Goal: Task Accomplishment & Management: Complete application form

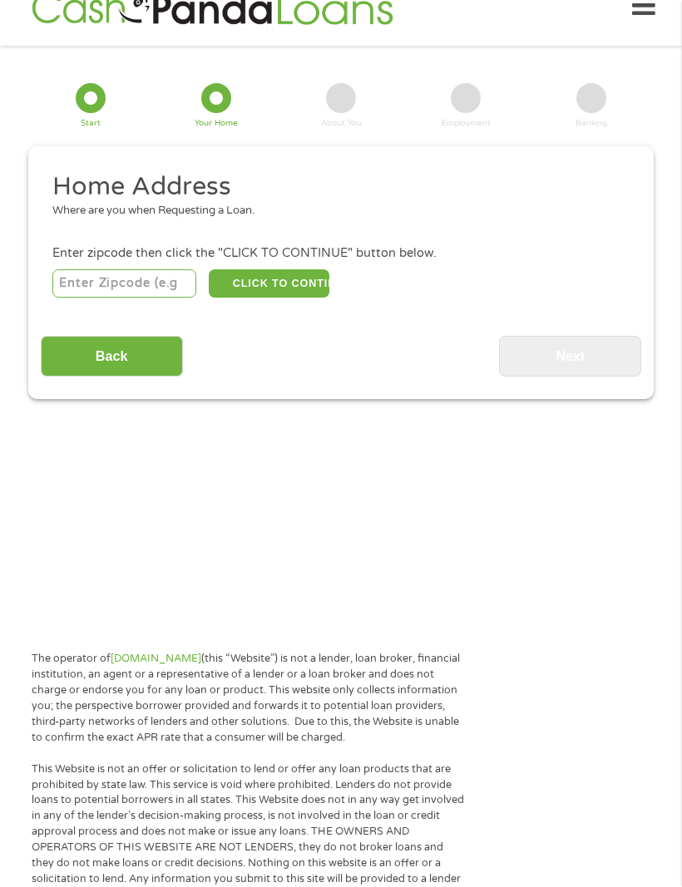
scroll to position [33, 0]
click at [106, 285] on input "number" at bounding box center [124, 282] width 145 height 28
type input "60115"
click at [102, 376] on input "Back" at bounding box center [112, 356] width 142 height 41
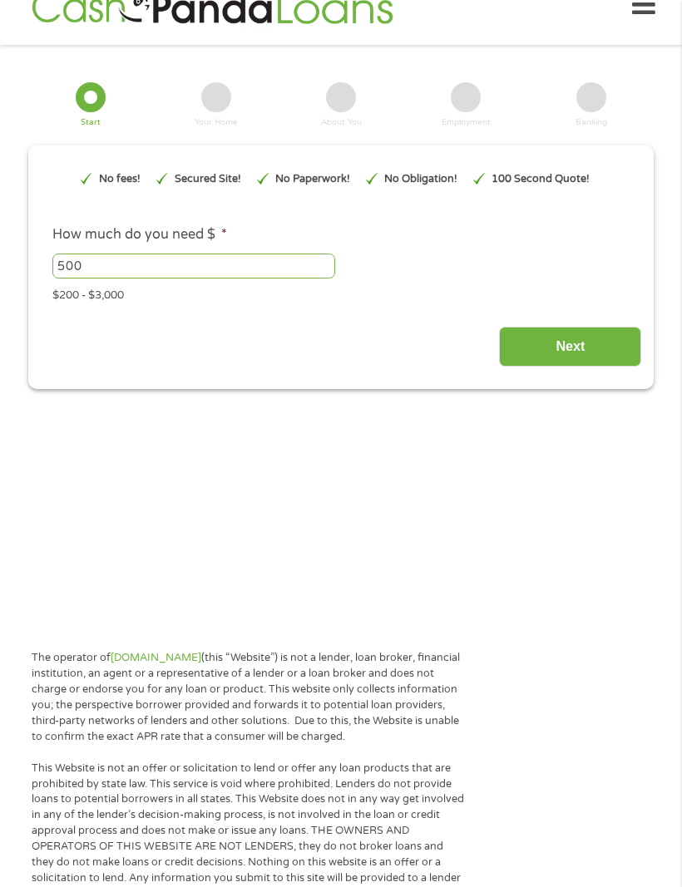
scroll to position [7, 7]
click at [542, 367] on input "Next" at bounding box center [570, 347] width 142 height 41
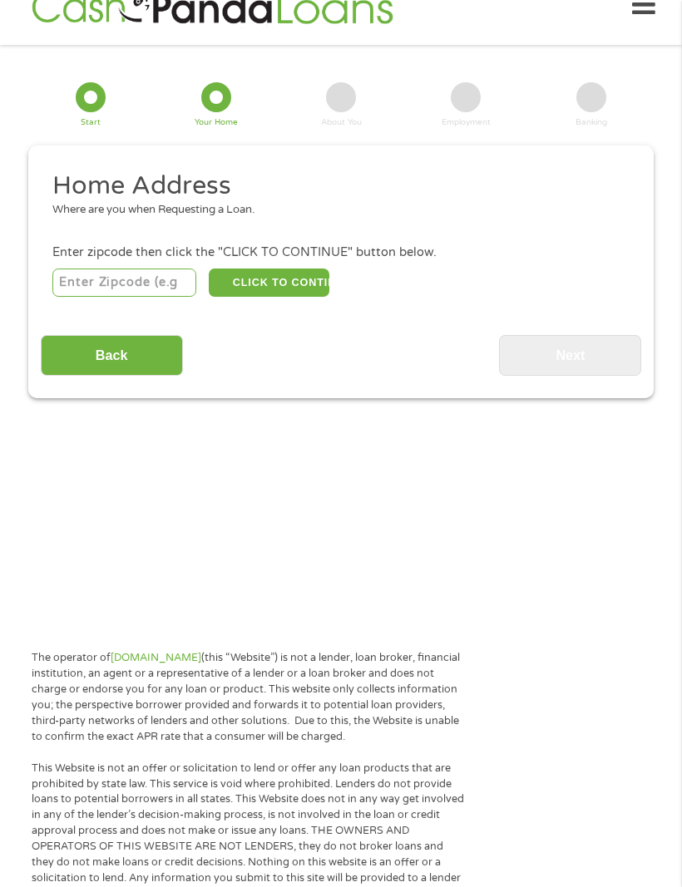
click at [97, 294] on input "number" at bounding box center [124, 282] width 145 height 28
type input "60115"
click at [273, 288] on button "CLICK TO CONTINUE" at bounding box center [269, 283] width 121 height 28
type input "60115"
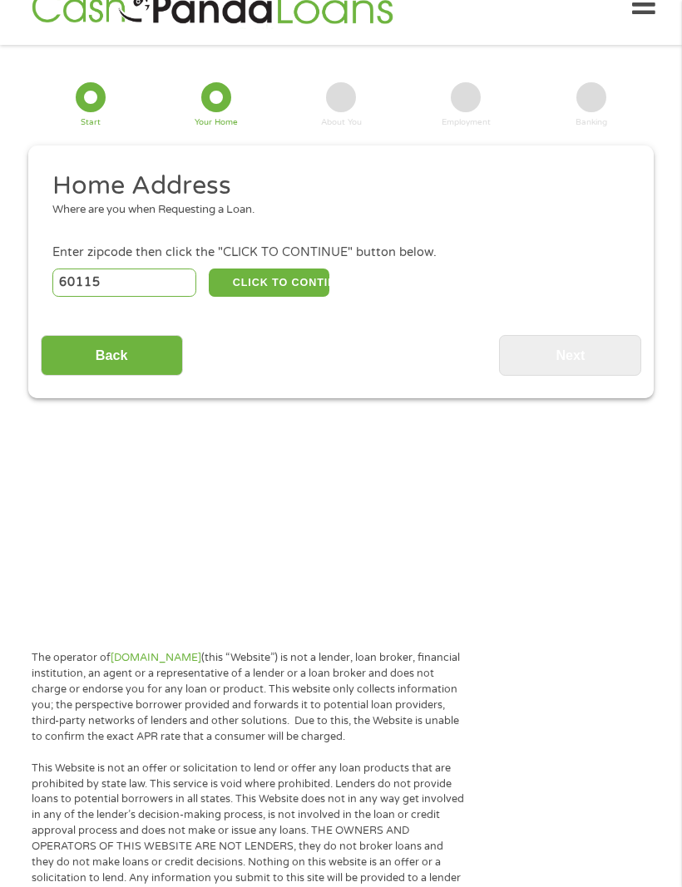
type input "Dekalb"
select select "[US_STATE]"
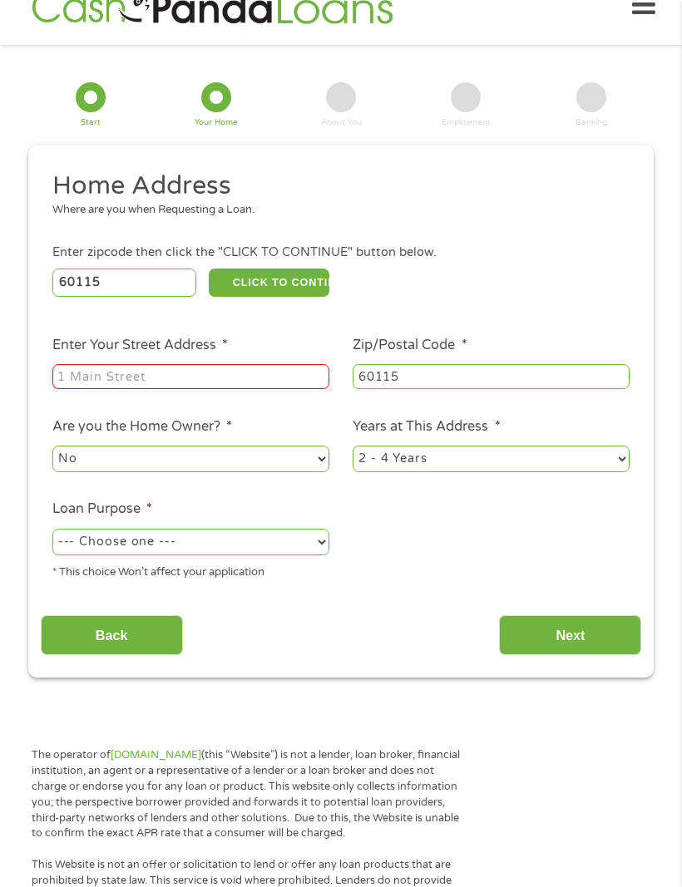
click at [105, 379] on input "Enter Your Street Address *" at bounding box center [190, 376] width 277 height 25
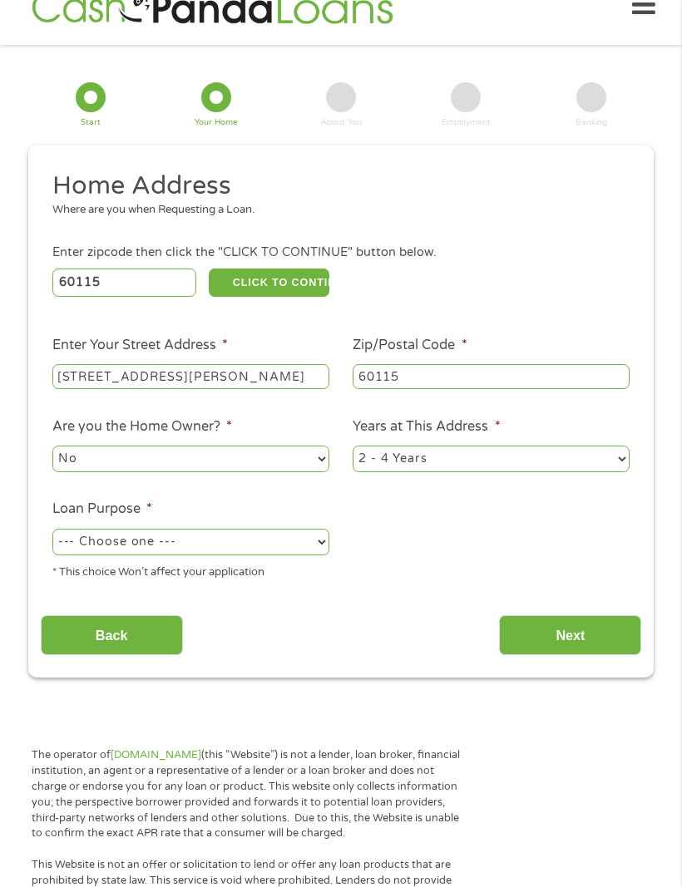
type input "[STREET_ADDRESS][PERSON_NAME]"
click at [91, 473] on select "No Yes" at bounding box center [190, 459] width 277 height 27
click at [379, 472] on select "1 Year or less 1 - 2 Years 2 - 4 Years Over 4 Years" at bounding box center [490, 458] width 277 height 27
select select "12months"
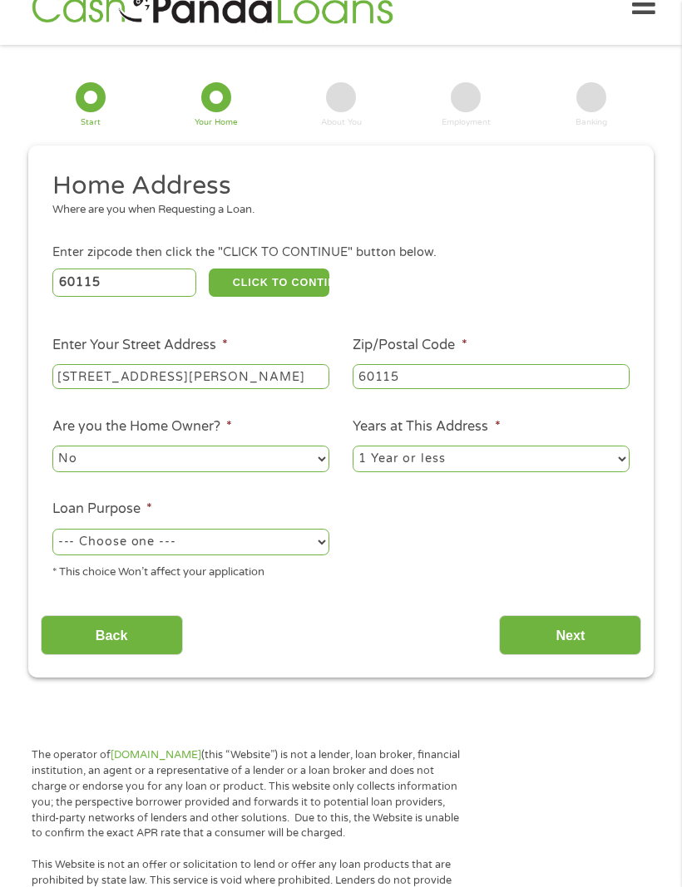
click at [74, 555] on select "--- Choose one --- Pay Bills Debt Consolidation Home Improvement Major Purchase…" at bounding box center [190, 542] width 277 height 27
select select "other"
click at [539, 652] on input "Next" at bounding box center [570, 635] width 142 height 41
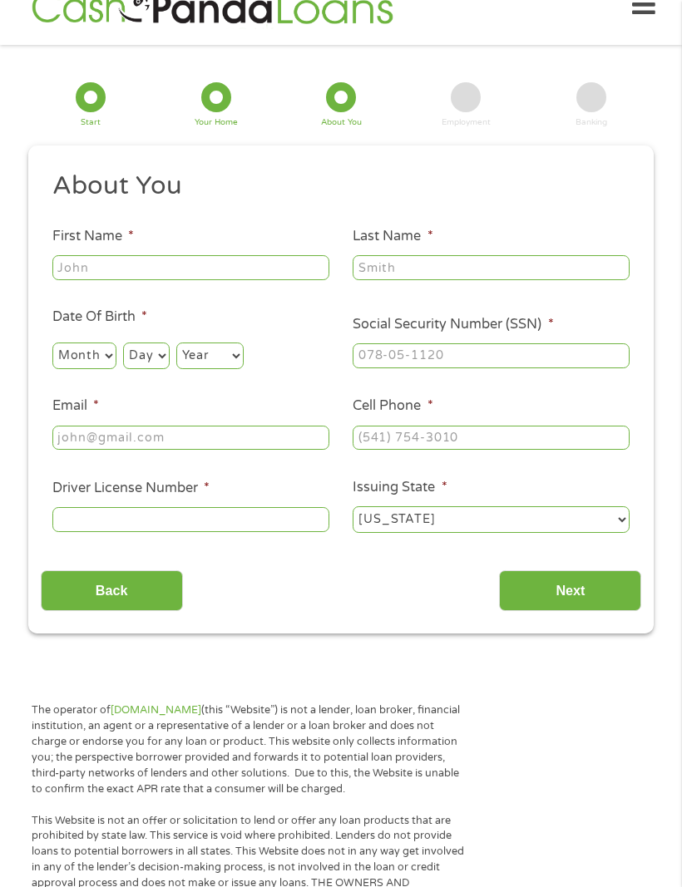
click at [96, 274] on input "First Name *" at bounding box center [190, 267] width 277 height 25
type input "Demontae"
click at [381, 270] on input "Last Name *" at bounding box center [490, 268] width 277 height 25
type input "[PERSON_NAME]"
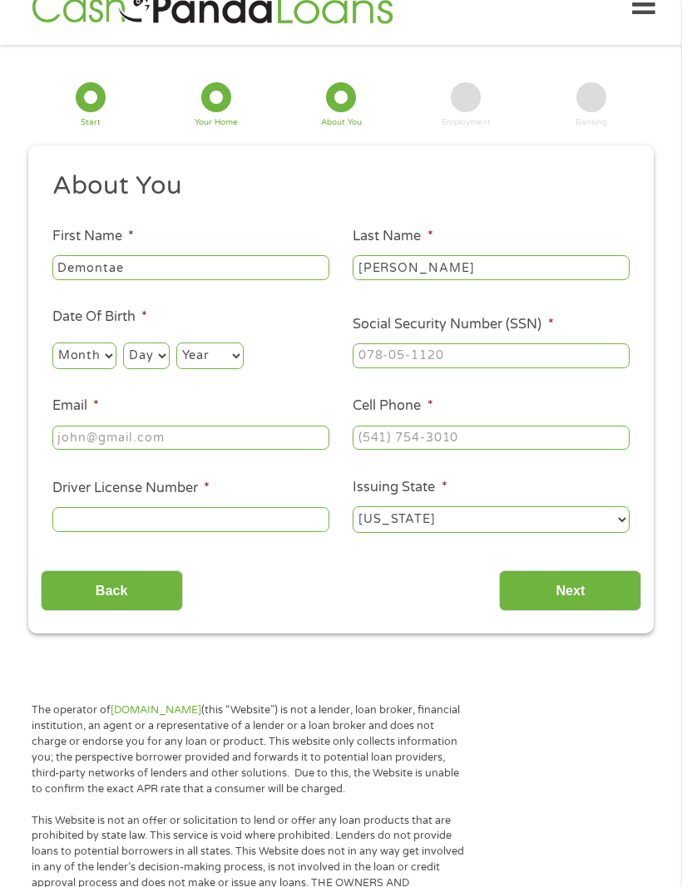
click at [81, 364] on select "Month 1 2 3 4 5 6 7 8 9 10 11 12" at bounding box center [84, 356] width 64 height 27
select select "10"
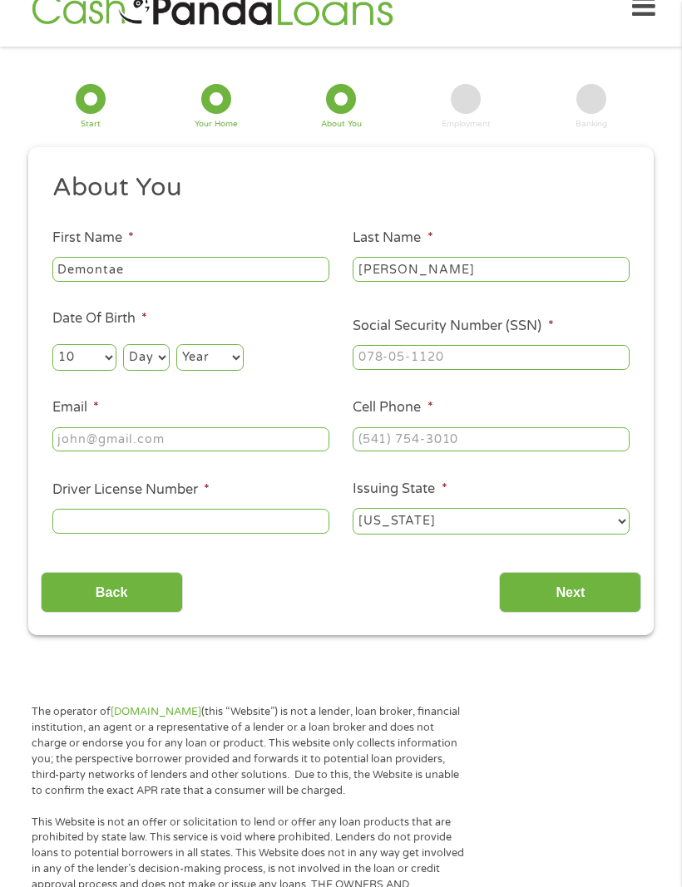
click at [161, 361] on select "Day 1 2 3 4 5 6 7 8 9 10 11 12 13 14 15 16 17 18 19 20 21 22 23 24 25 26 27 28 …" at bounding box center [146, 357] width 46 height 27
select select "17"
click at [225, 368] on select "Year [DATE] 2006 2005 2004 2003 2002 2001 2000 1999 1998 1997 1996 1995 1994 19…" at bounding box center [209, 357] width 67 height 27
select select "2001"
click at [370, 370] on input "Social Security Number (SSN) *" at bounding box center [490, 357] width 277 height 25
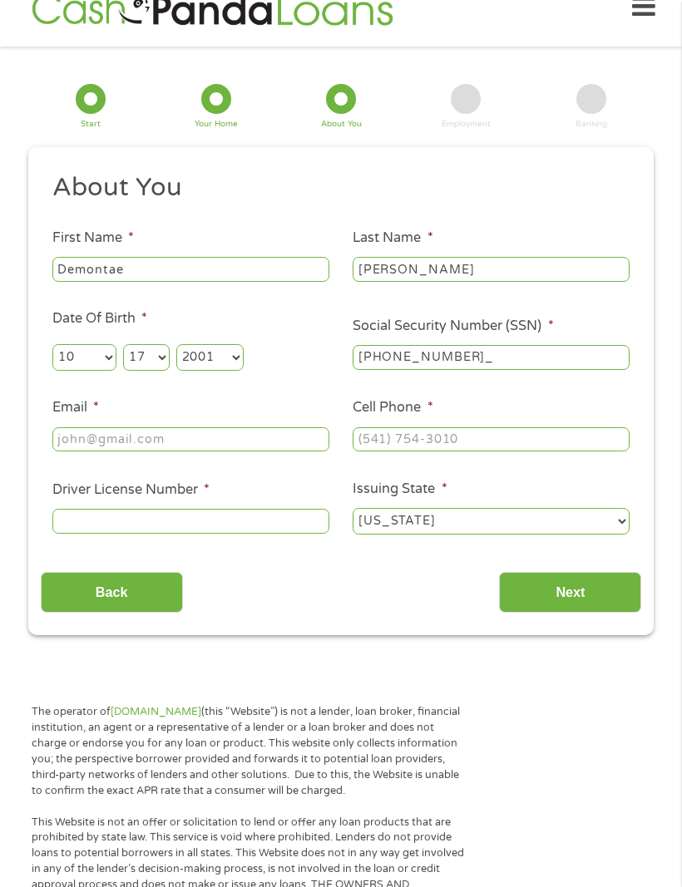
type input "397-21-1466"
click at [84, 450] on input "Email *" at bounding box center [190, 439] width 277 height 25
type input "[EMAIL_ADDRESS][DOMAIN_NAME]"
click at [393, 452] on input "Cell Phone *" at bounding box center [490, 439] width 277 height 25
type input "(___) ___-____"
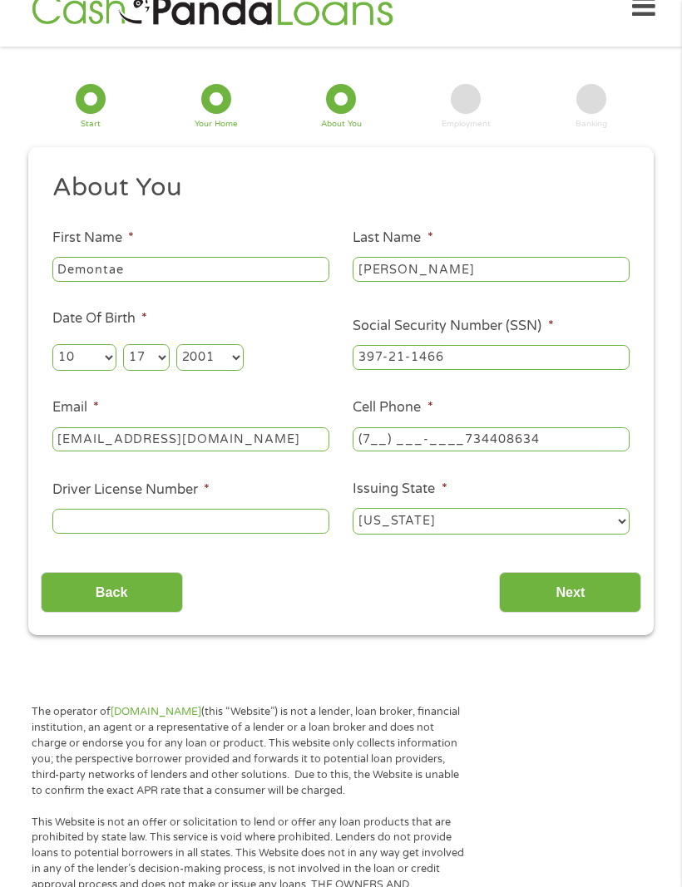
type input "[PHONE_NUMBER]"
click at [81, 534] on input "Driver License Number *" at bounding box center [190, 521] width 277 height 25
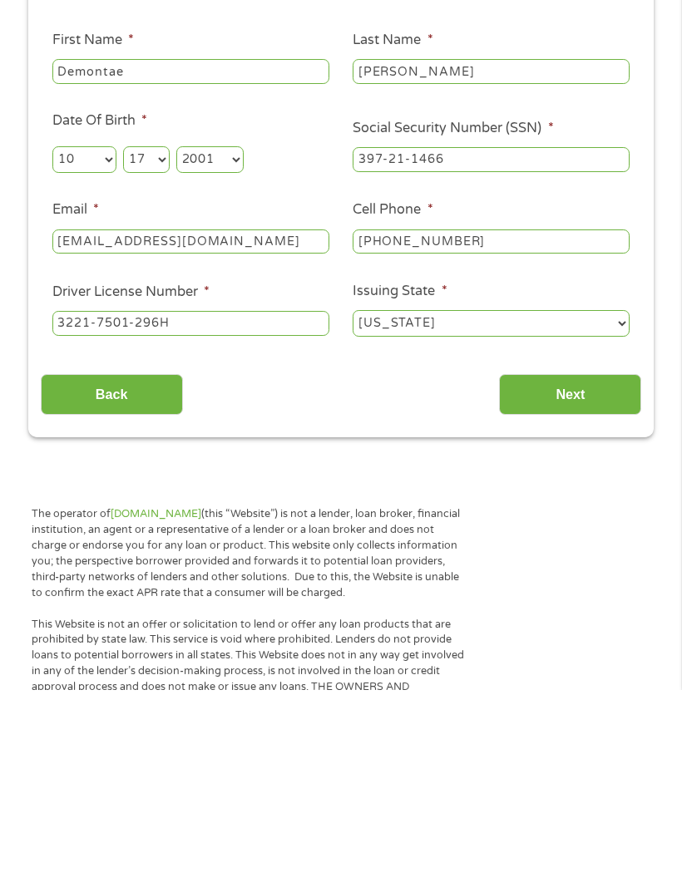
type input "3221-7501-296H"
click at [555, 572] on input "Next" at bounding box center [570, 592] width 142 height 41
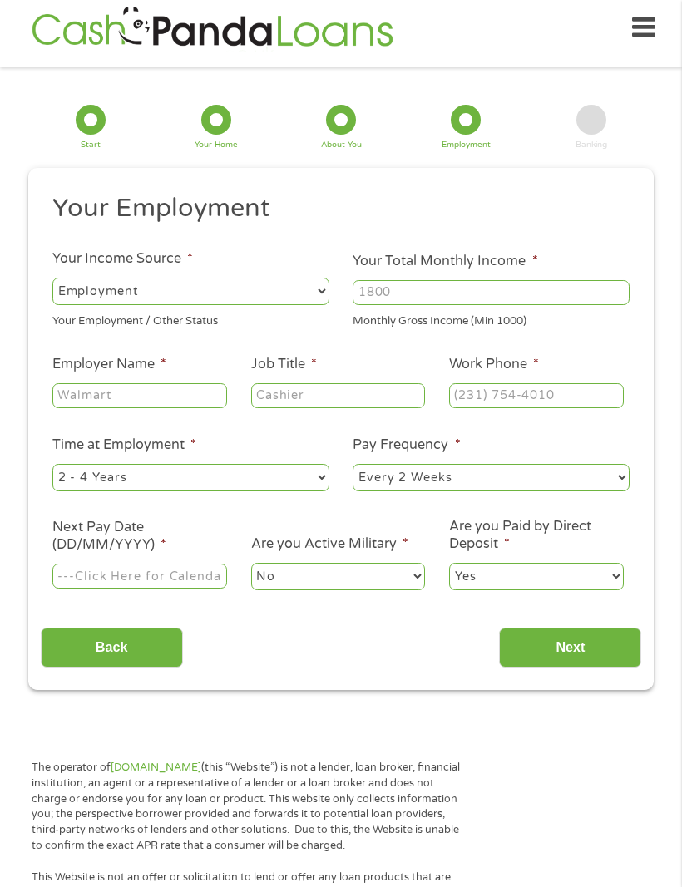
scroll to position [0, 0]
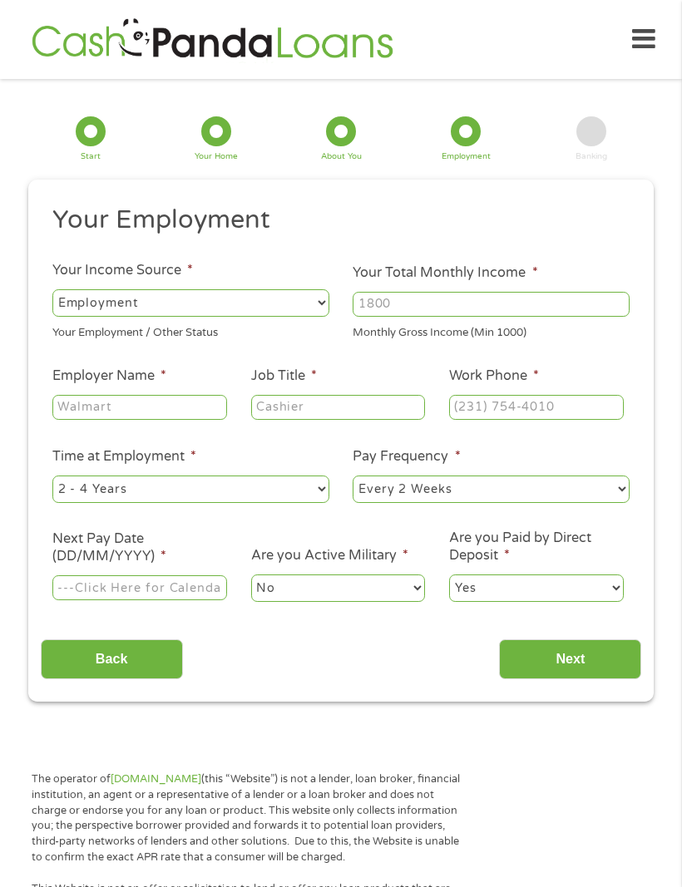
click at [123, 316] on select "--- Choose one --- Employment [DEMOGRAPHIC_DATA] Benefits" at bounding box center [190, 302] width 277 height 27
select select "benefits"
type input "Other"
type input "[PHONE_NUMBER]"
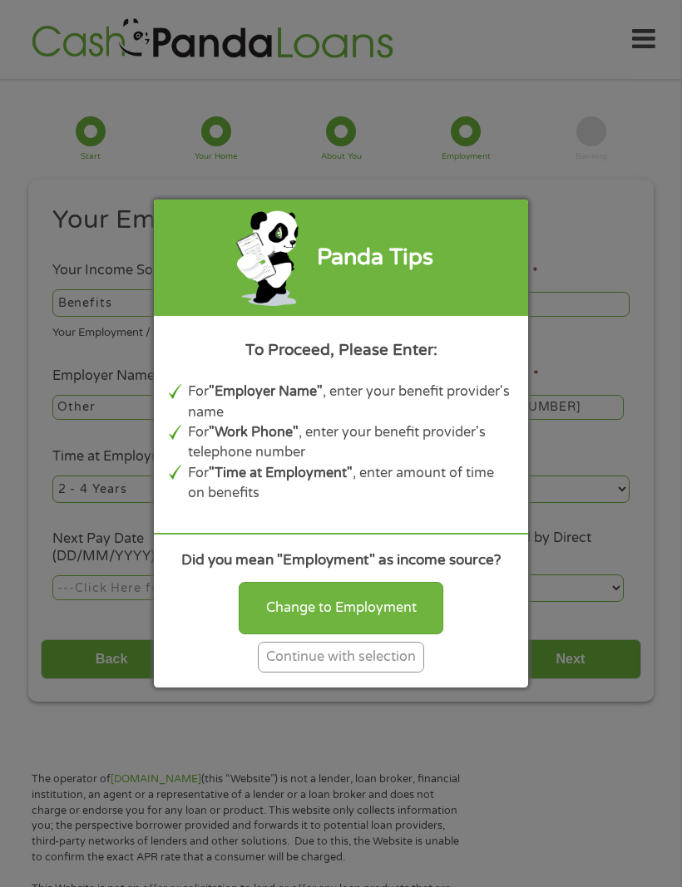
click at [327, 671] on div "Continue with selection" at bounding box center [341, 657] width 166 height 31
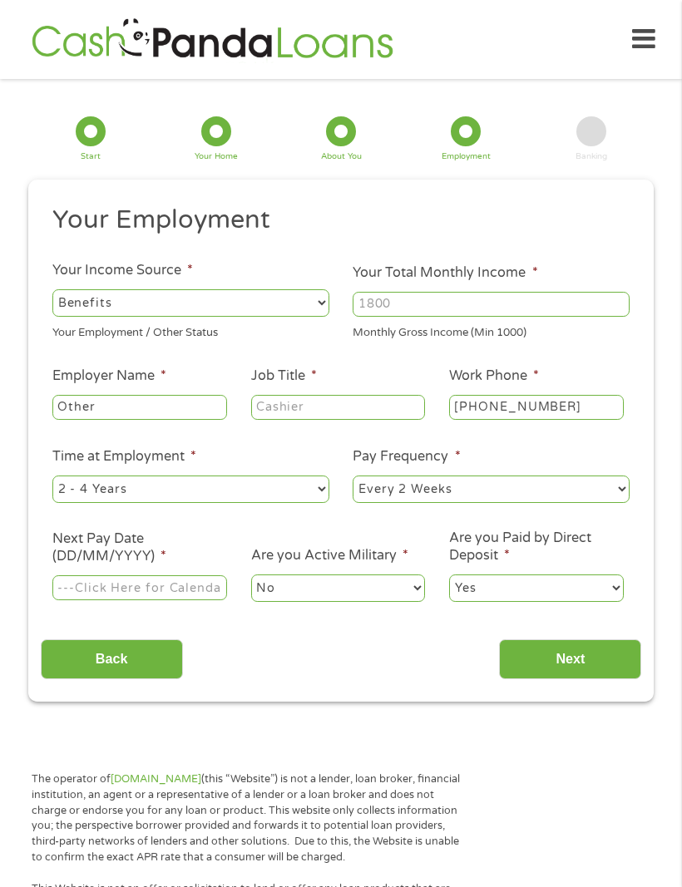
click at [412, 312] on input "Your Total Monthly Income *" at bounding box center [490, 304] width 277 height 25
type input "28007721213"
click at [81, 411] on input "Other" at bounding box center [139, 407] width 175 height 25
type input "Social SecurityOther"
click at [289, 417] on input "Job Title *" at bounding box center [338, 407] width 175 height 25
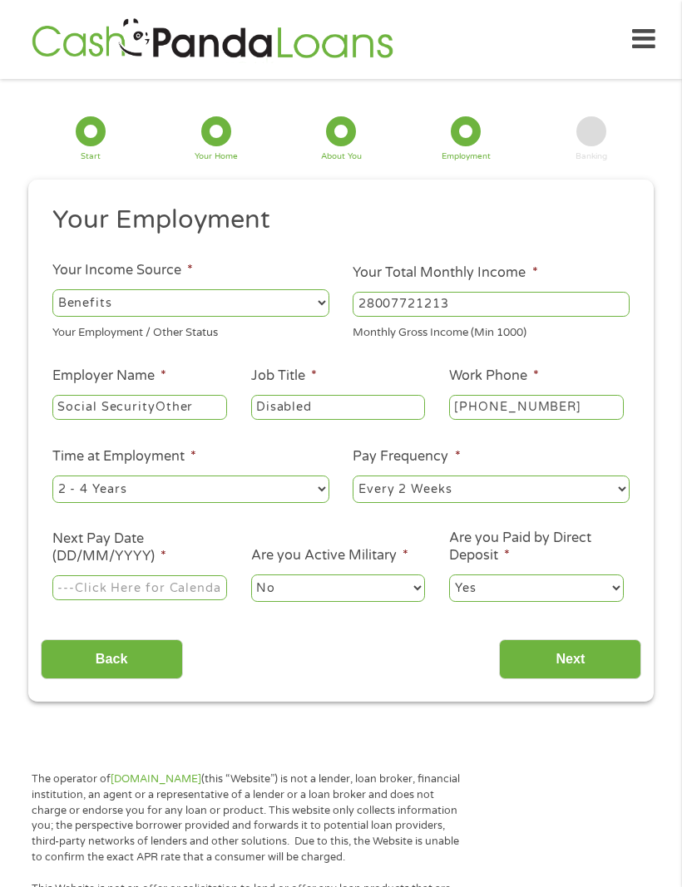
type input "Disabled"
click at [465, 308] on input "28007721213" at bounding box center [490, 304] width 277 height 25
type input "2"
type input "1553"
click at [475, 412] on input "[PHONE_NUMBER]" at bounding box center [536, 407] width 175 height 25
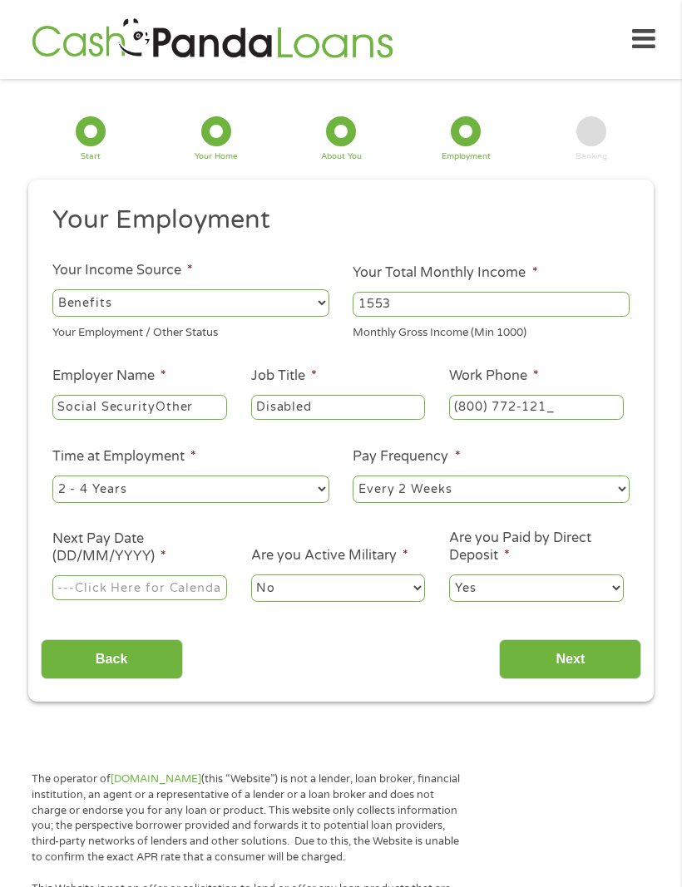
type input "[PHONE_NUMBER]"
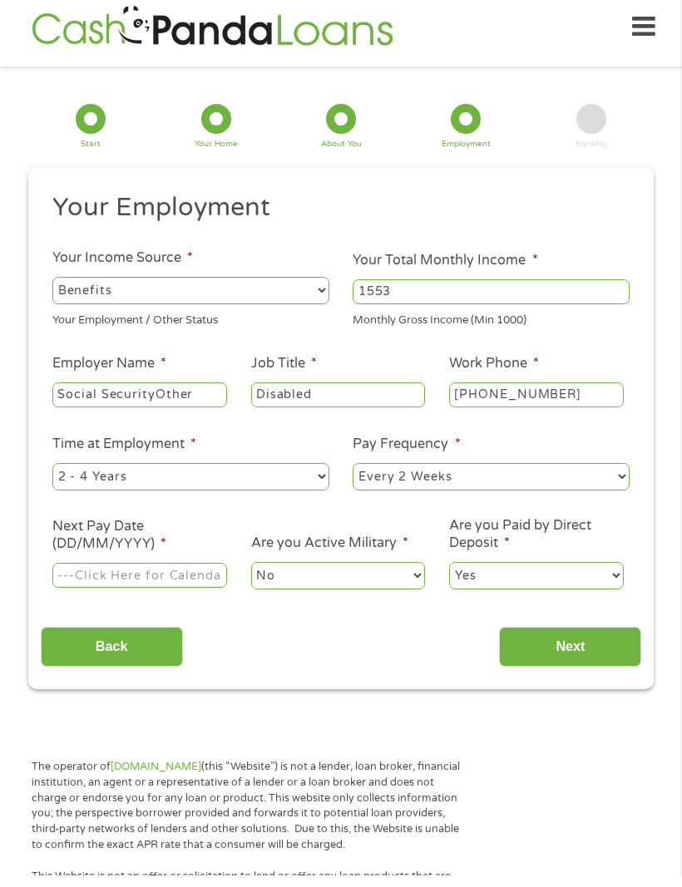
click at [83, 495] on select "--- Choose one --- 1 Year or less 1 - 2 Years 2 - 4 Years Over 4 Years" at bounding box center [190, 488] width 277 height 27
select select "60months"
click at [379, 488] on select "--- Choose one --- Every 2 Weeks Every Week Monthly Semi-Monthly" at bounding box center [490, 476] width 277 height 27
select select "monthly"
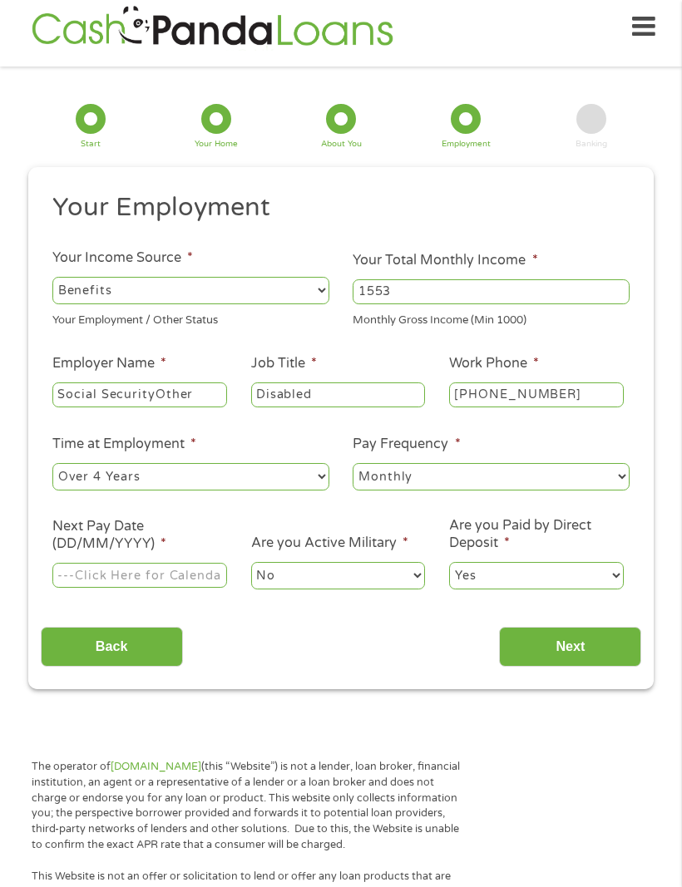
click at [90, 588] on input "Next Pay Date (DD/MM/YYYY) *" at bounding box center [139, 575] width 175 height 25
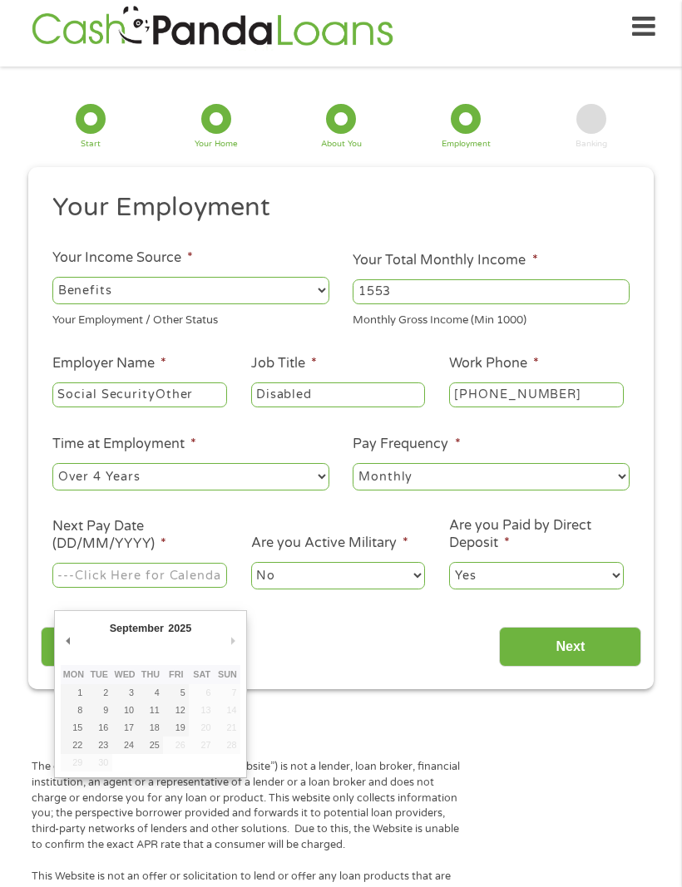
type input "[DATE]"
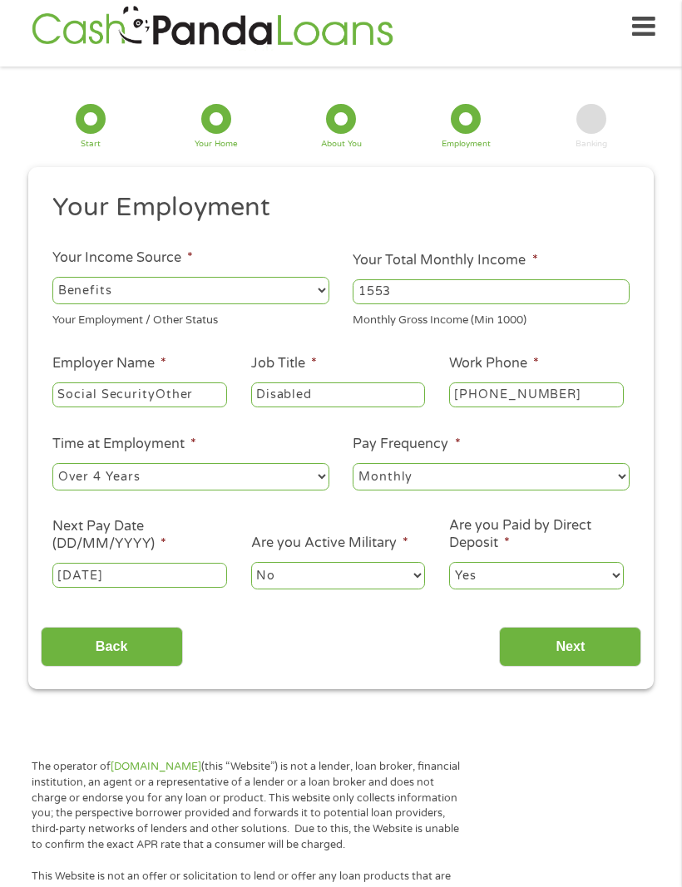
click at [529, 658] on input "Next" at bounding box center [570, 647] width 142 height 41
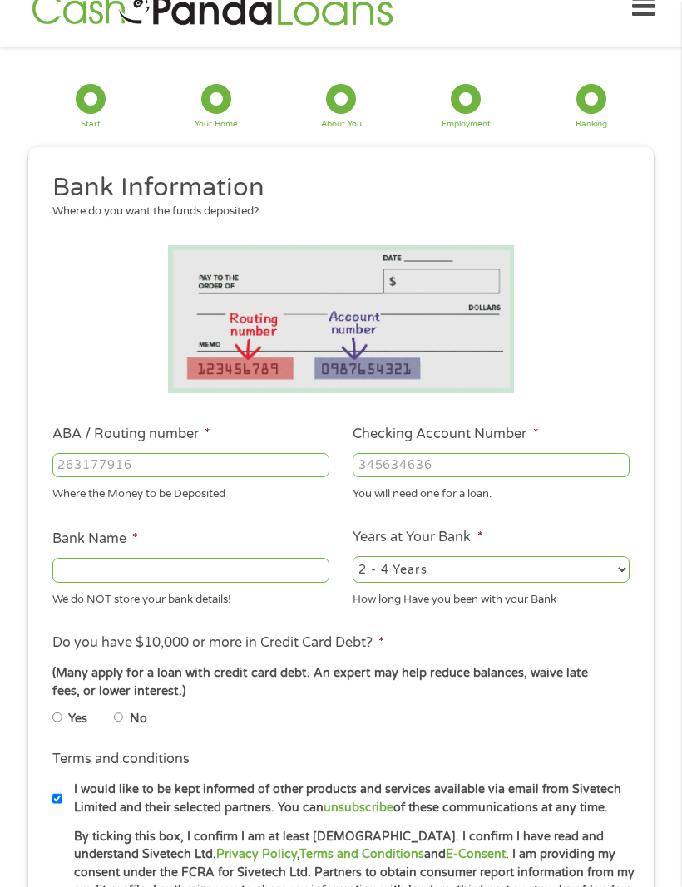
scroll to position [34, 0]
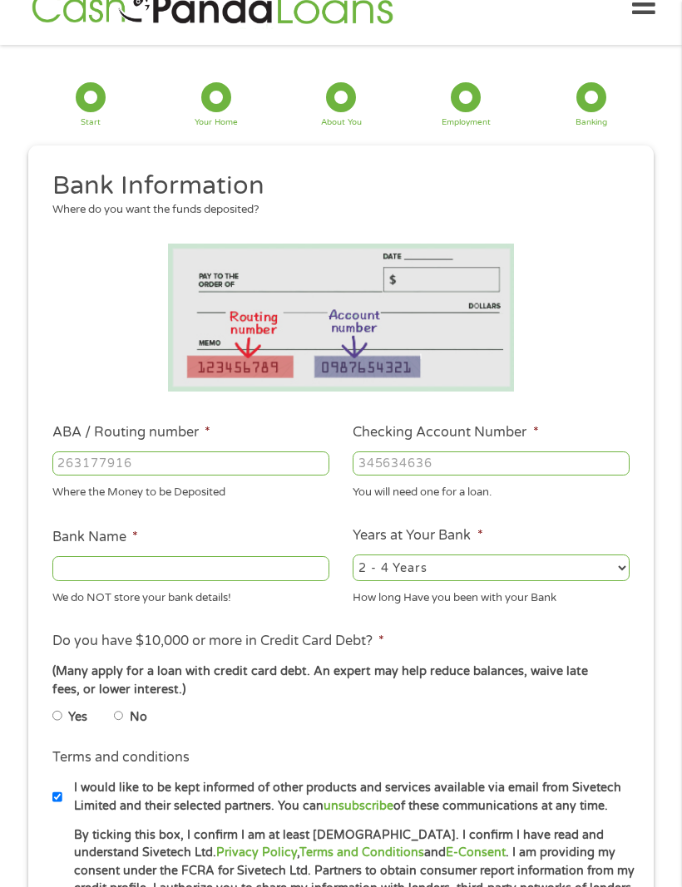
click at [81, 464] on input "ABA / Routing number *" at bounding box center [190, 463] width 277 height 25
type input "104000016"
type input "FIRST NATIONAL BANK OF OMAHA"
type input "104000016"
click at [381, 471] on input "Checking Account Number *" at bounding box center [490, 463] width 277 height 25
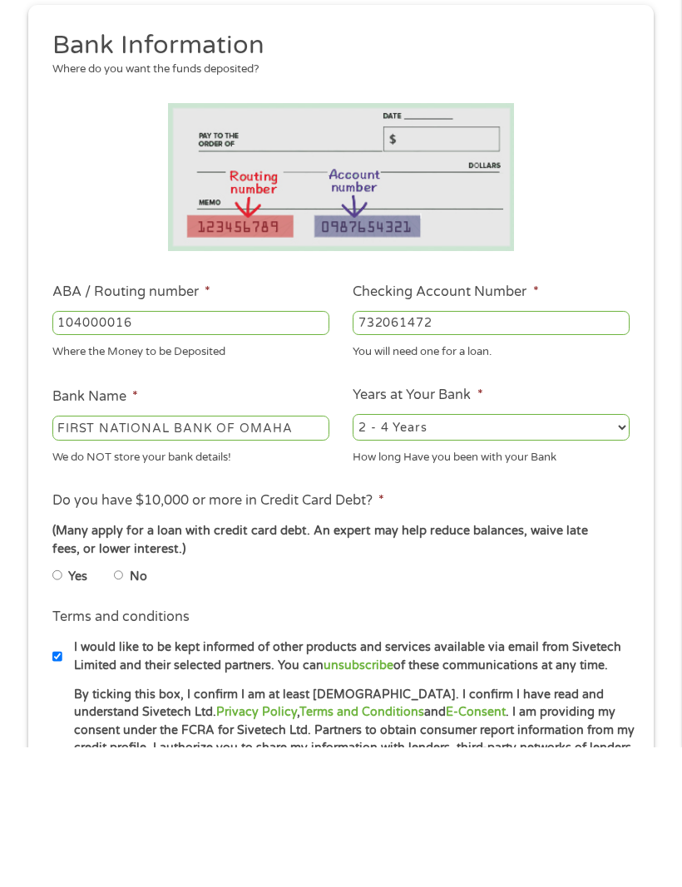
type input "732061472"
click at [405, 554] on select "2 - 4 Years 6 - 12 Months 1 - 2 Years Over 4 Years" at bounding box center [490, 567] width 277 height 27
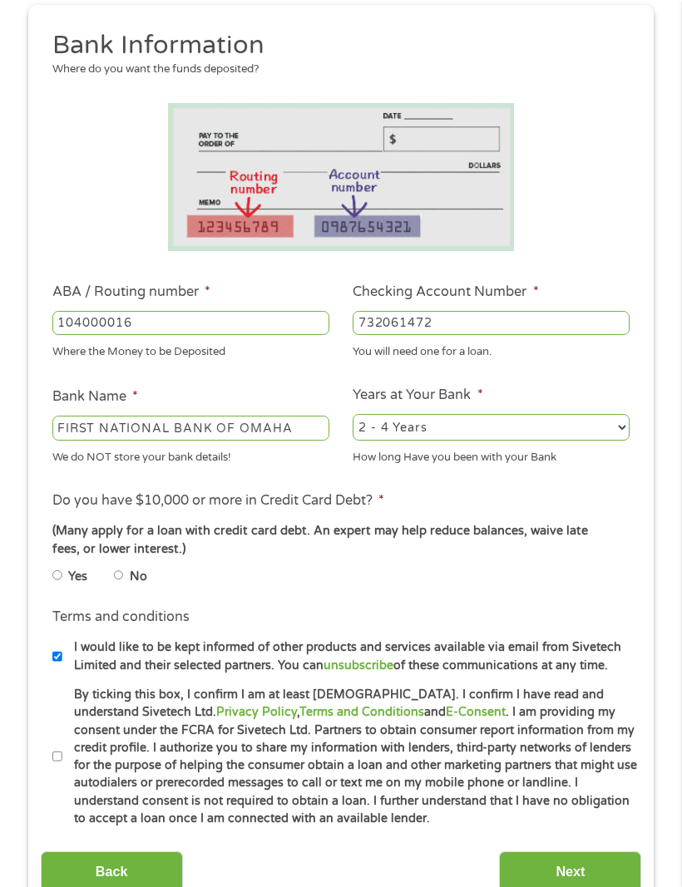
select select "60months"
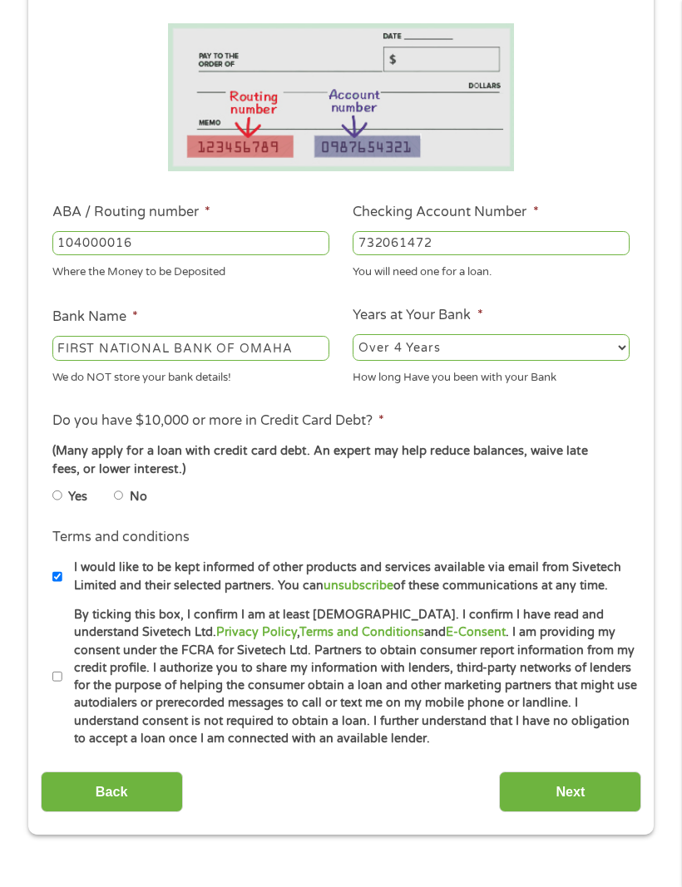
scroll to position [257, 0]
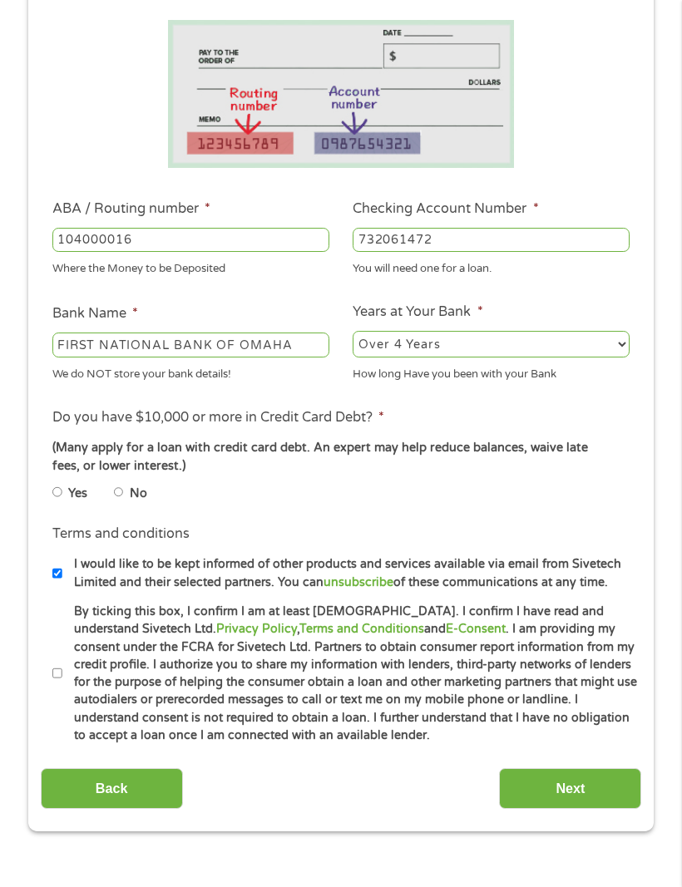
click at [124, 503] on input "No" at bounding box center [119, 493] width 10 height 20
radio input "true"
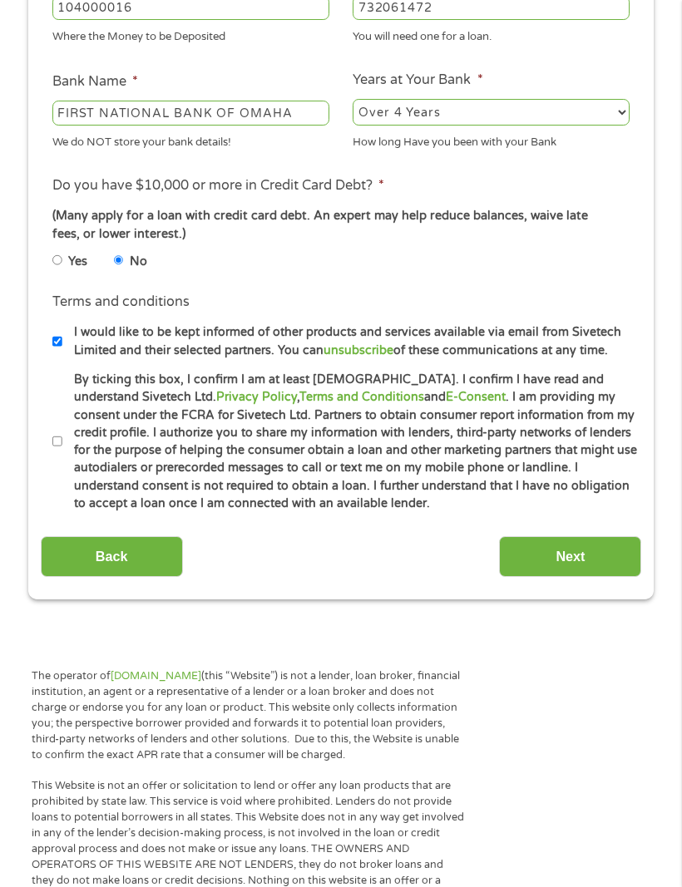
scroll to position [490, 0]
click at [62, 451] on input "By ticking this box, I confirm I am at least [DEMOGRAPHIC_DATA]. I confirm I ha…" at bounding box center [57, 441] width 10 height 20
checkbox input "true"
click at [66, 359] on label "I would like to be kept informed of other products and services available via e…" at bounding box center [350, 341] width 577 height 36
click at [62, 352] on input "I would like to be kept informed of other products and services available via e…" at bounding box center [57, 342] width 10 height 20
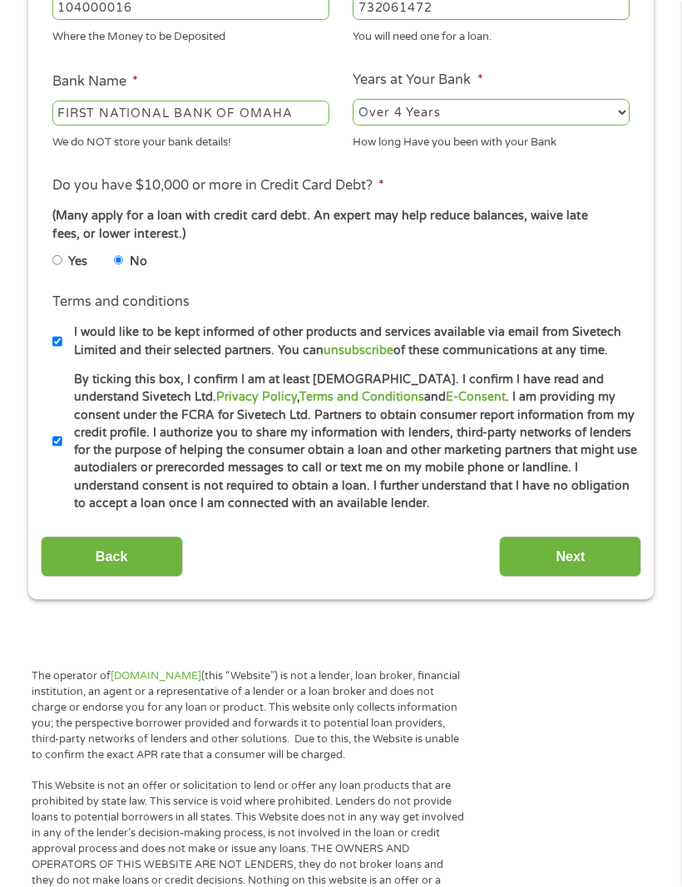
checkbox input "false"
click at [534, 577] on input "Next" at bounding box center [570, 556] width 142 height 41
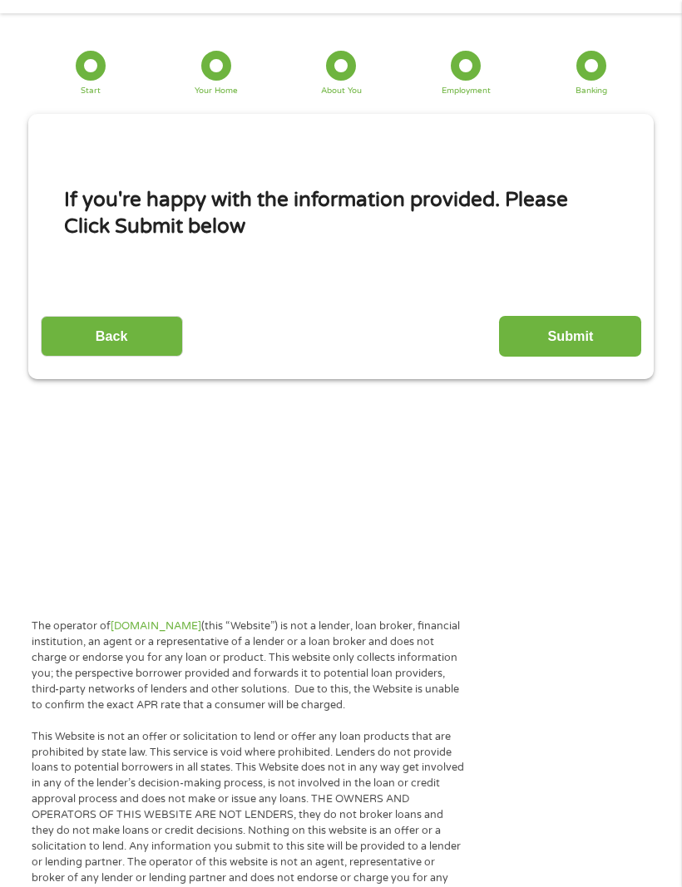
scroll to position [34, 0]
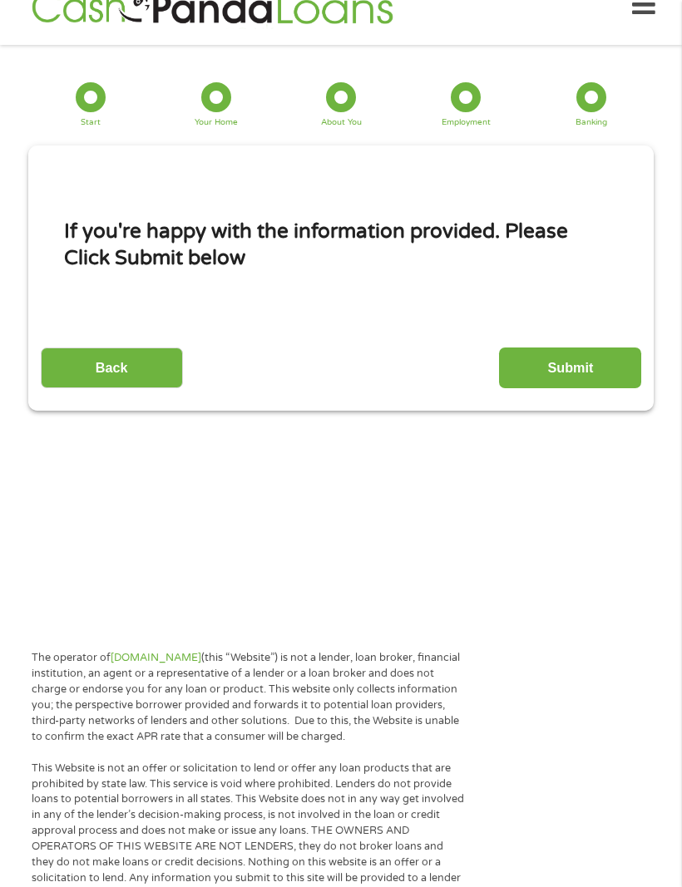
click at [550, 388] on input "Submit" at bounding box center [570, 367] width 142 height 41
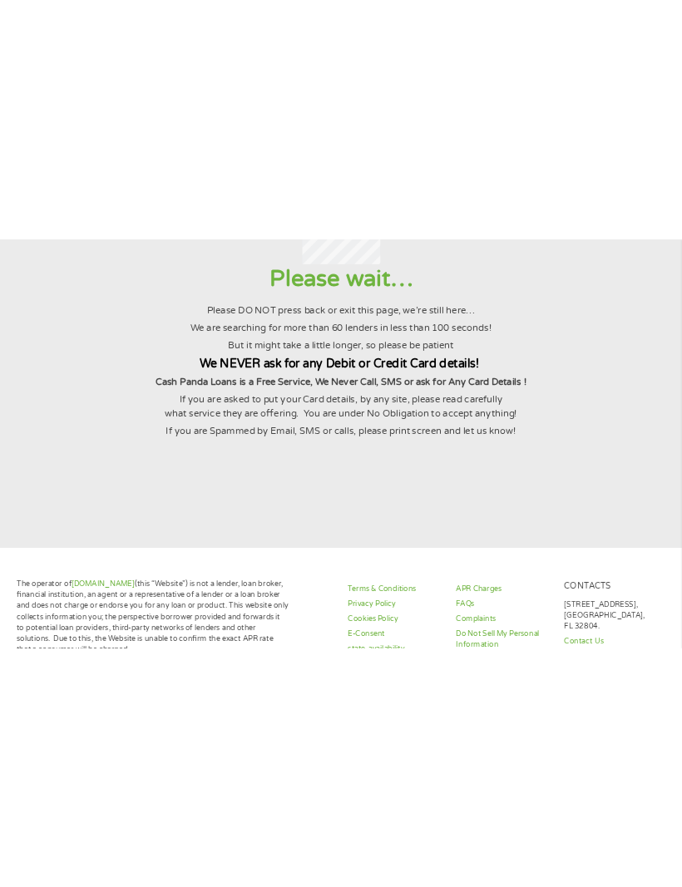
scroll to position [0, 0]
